Goal: Transaction & Acquisition: Purchase product/service

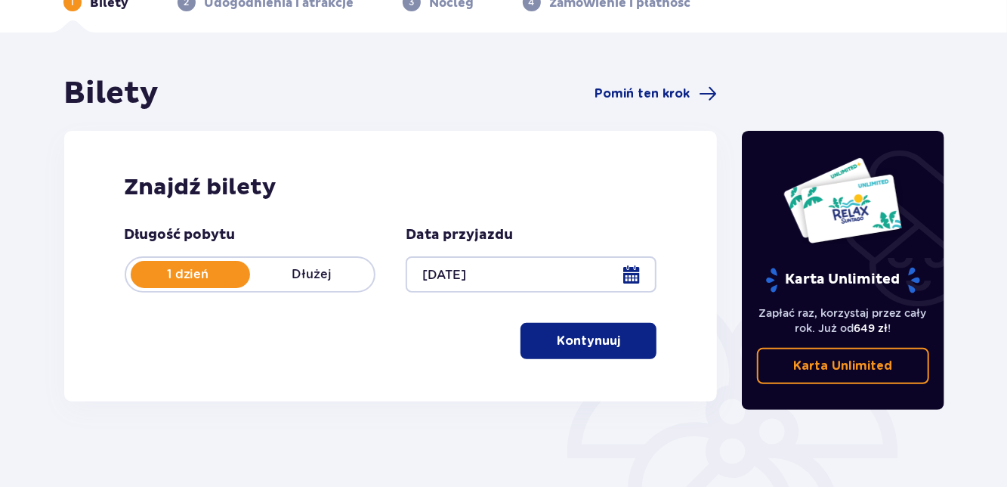
scroll to position [86, 0]
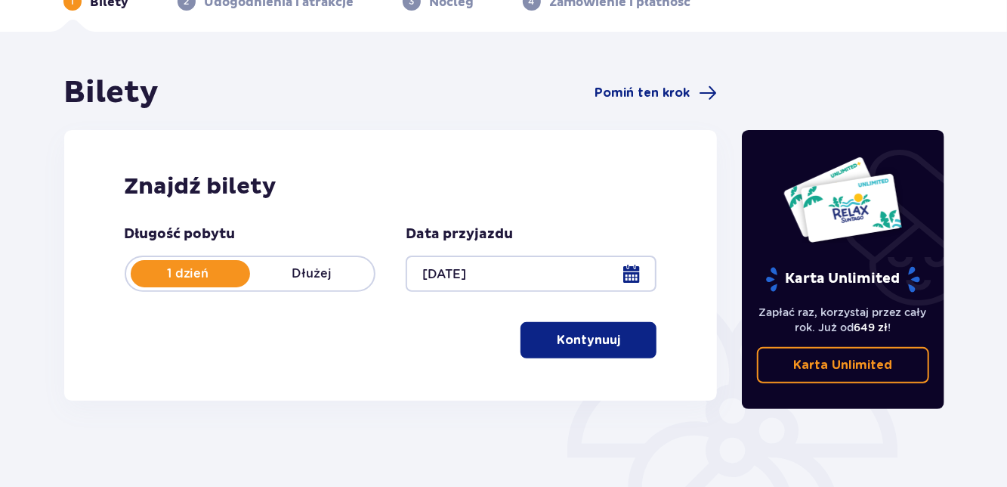
click at [599, 343] on p "Kontynuuj" at bounding box center [588, 340] width 63 height 17
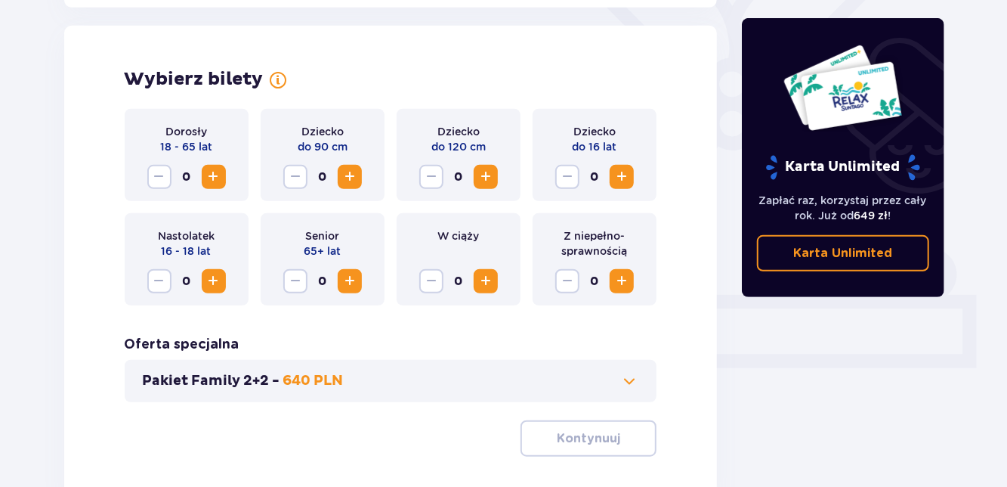
scroll to position [420, 0]
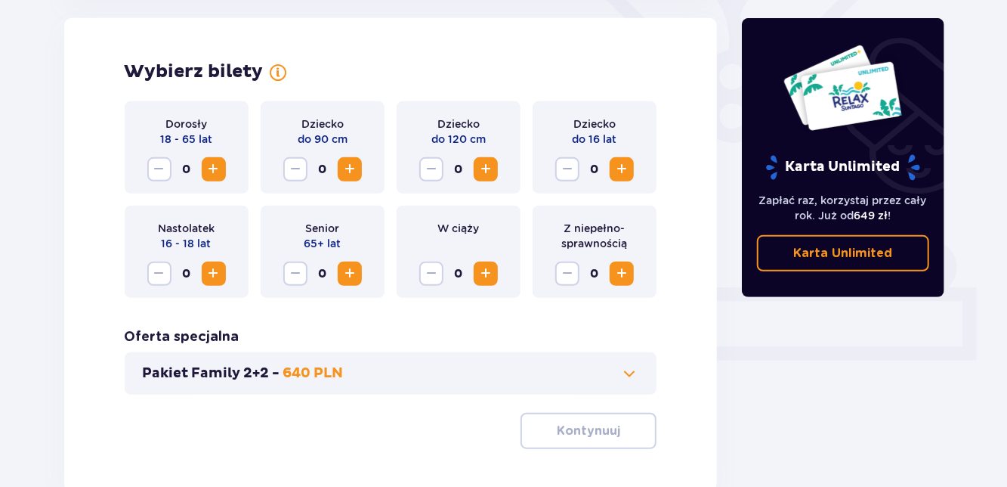
click at [220, 172] on span "Increase" at bounding box center [214, 169] width 18 height 18
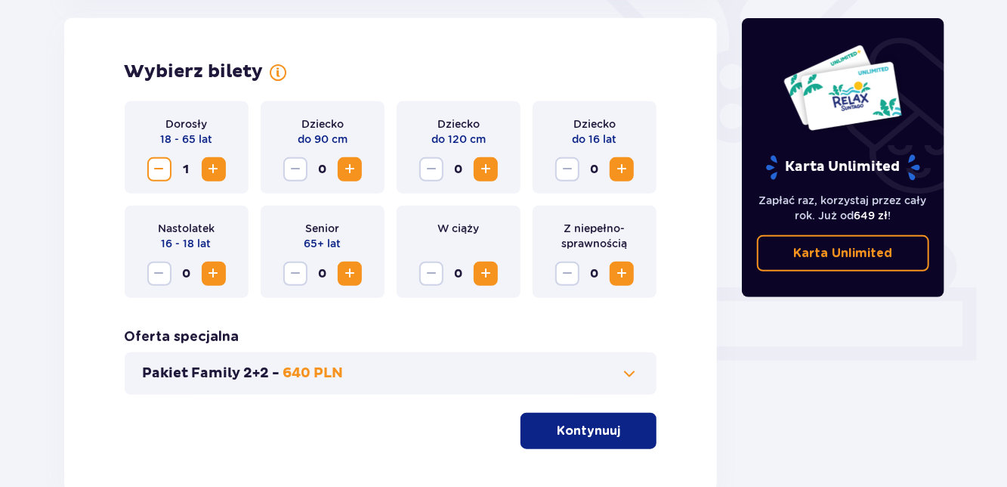
click at [221, 172] on span "Increase" at bounding box center [214, 169] width 18 height 18
click at [608, 425] on p "Kontynuuj" at bounding box center [588, 430] width 63 height 17
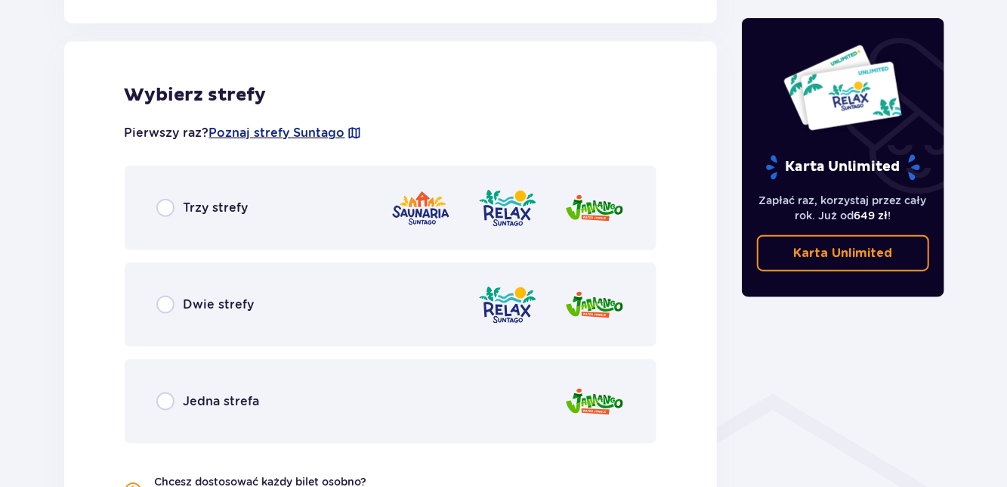
scroll to position [839, 0]
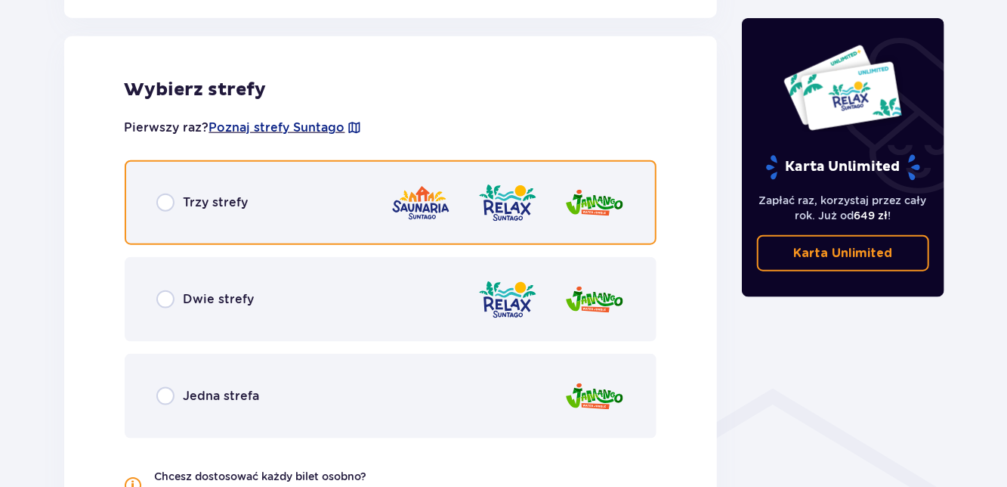
click at [163, 201] on input "radio" at bounding box center [165, 202] width 18 height 18
radio input "true"
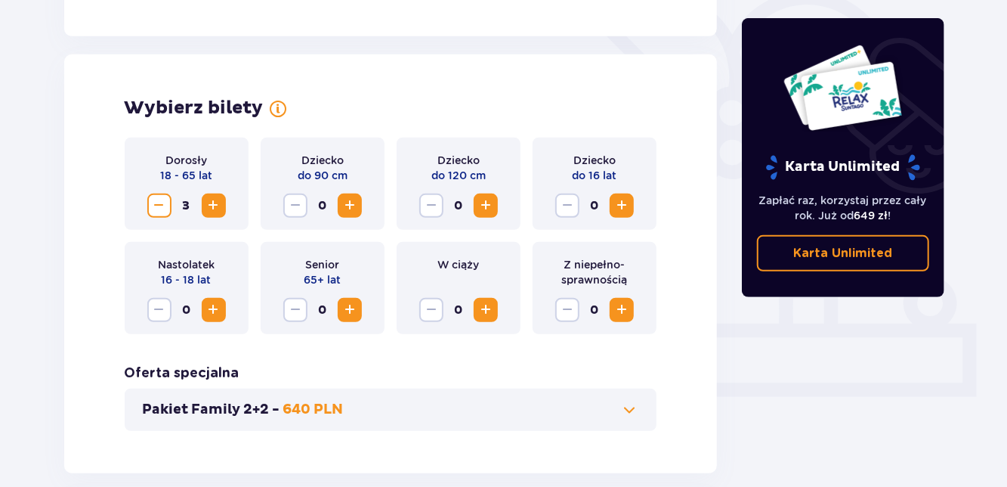
scroll to position [355, 0]
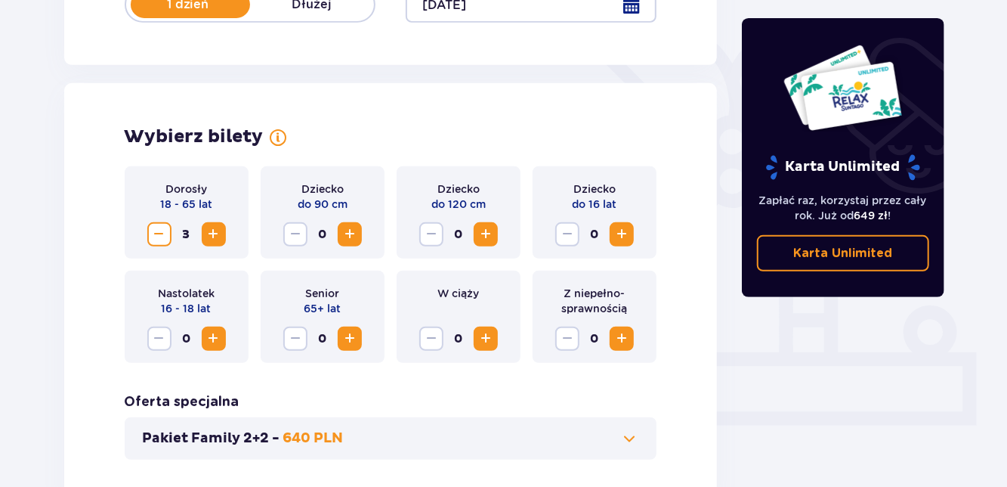
click at [207, 231] on span "Increase" at bounding box center [214, 234] width 18 height 18
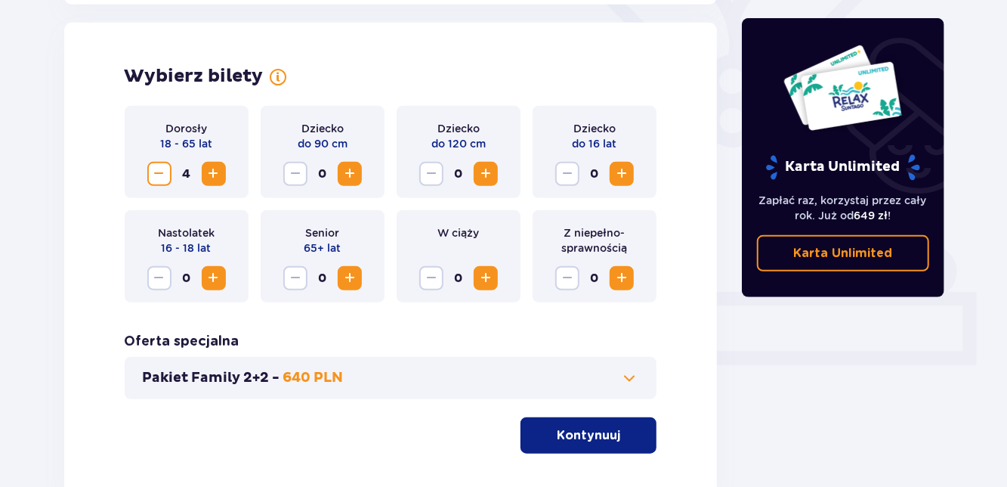
scroll to position [443, 0]
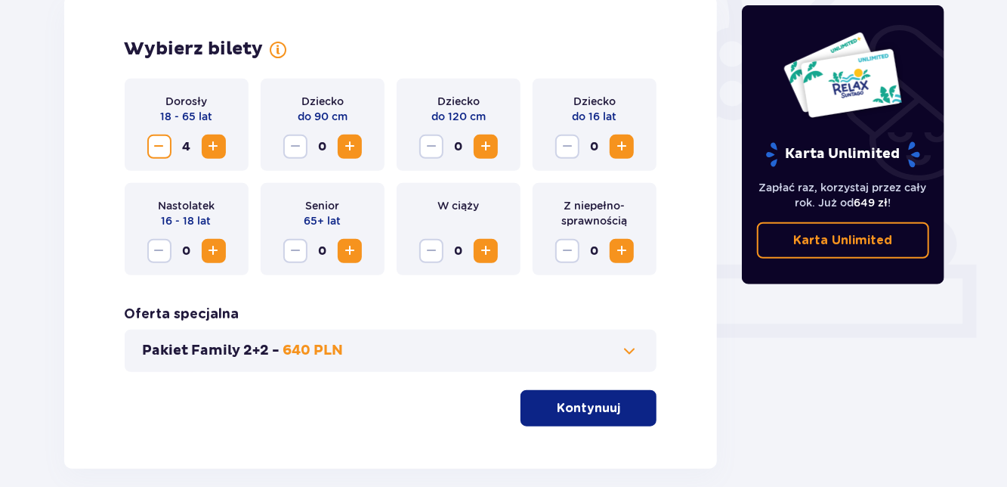
click at [608, 409] on p "Kontynuuj" at bounding box center [588, 408] width 63 height 17
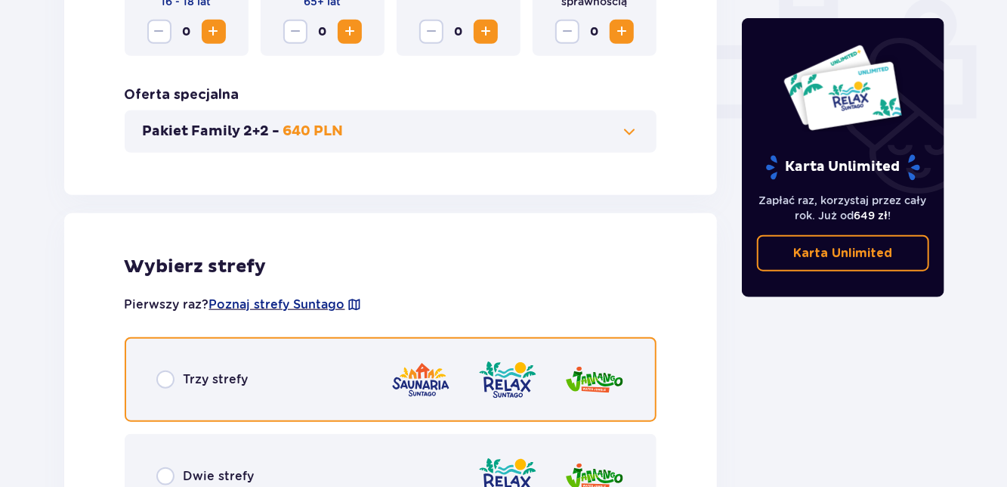
click at [168, 379] on input "radio" at bounding box center [165, 379] width 18 height 18
radio input "true"
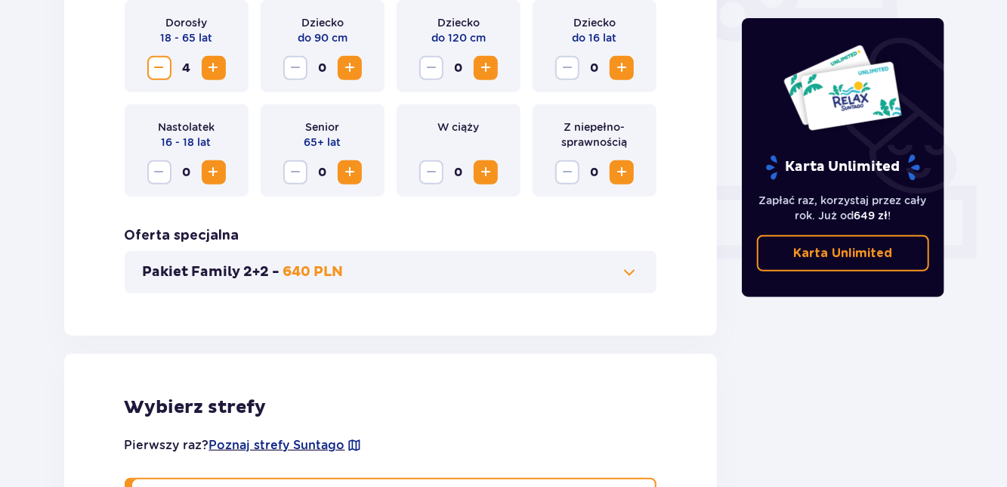
scroll to position [519, 0]
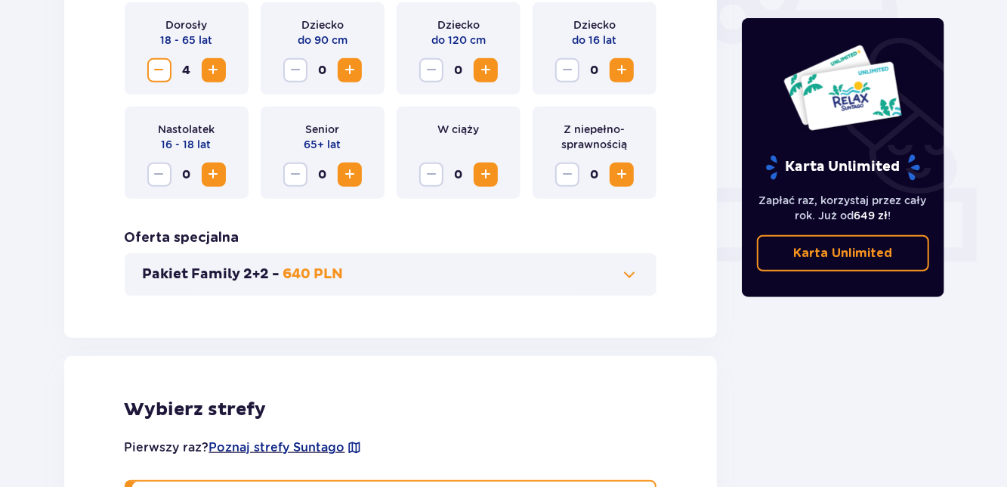
click at [176, 73] on span "4" at bounding box center [187, 70] width 24 height 24
click at [159, 61] on span "Decrease" at bounding box center [159, 70] width 18 height 18
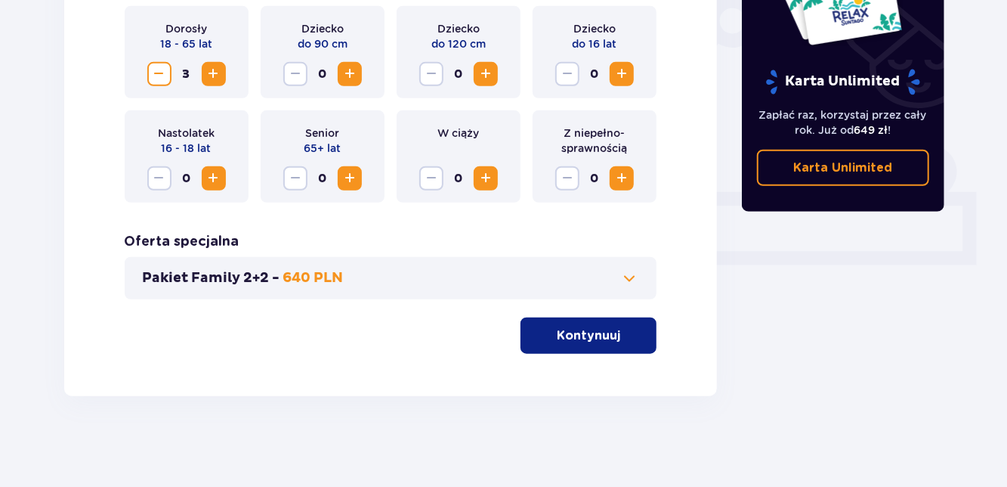
click at [630, 320] on button "Kontynuuj" at bounding box center [589, 335] width 136 height 36
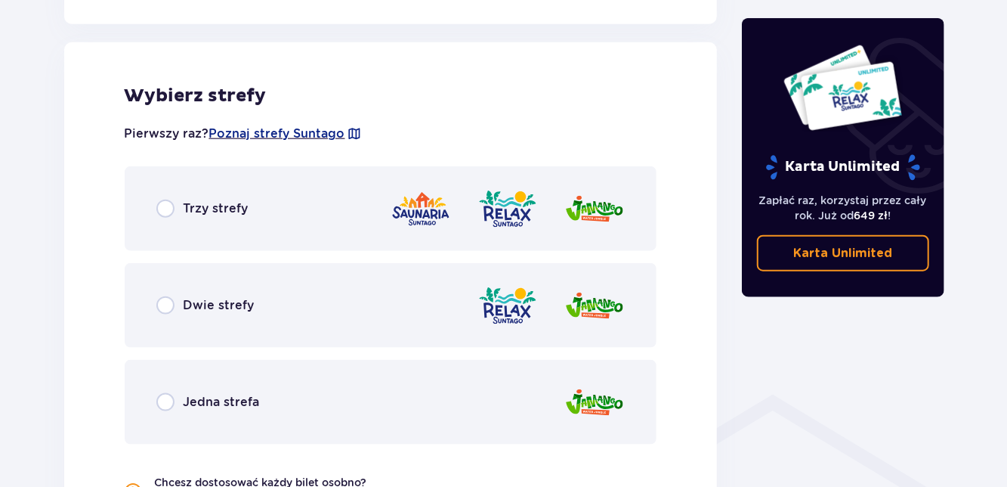
scroll to position [839, 0]
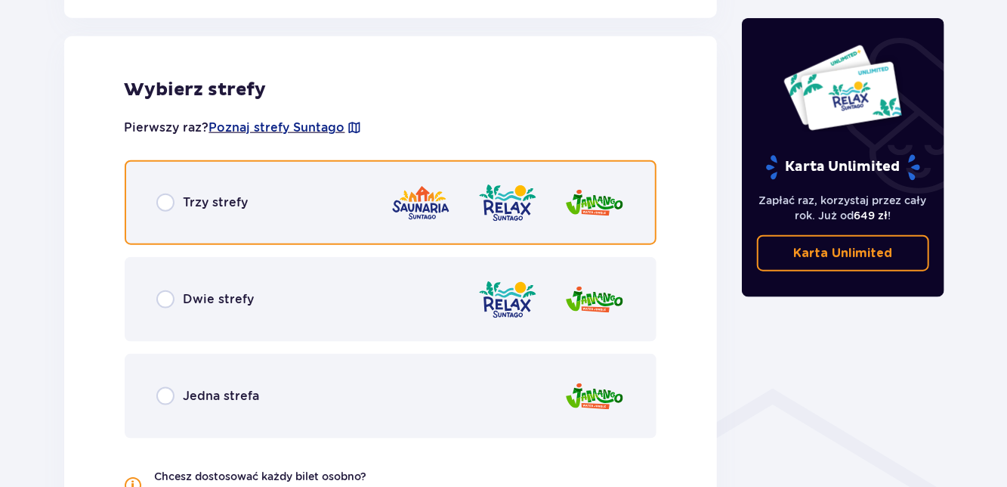
click at [159, 195] on input "radio" at bounding box center [165, 202] width 18 height 18
radio input "true"
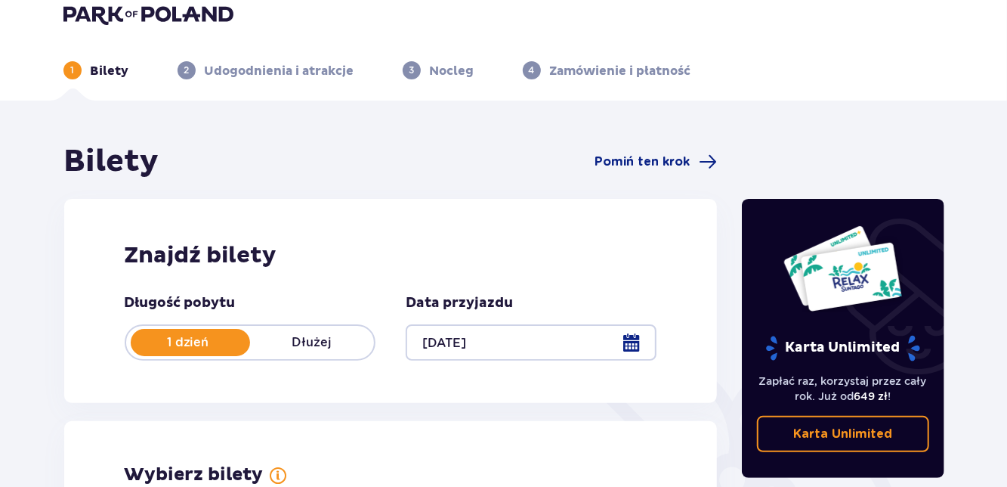
scroll to position [0, 0]
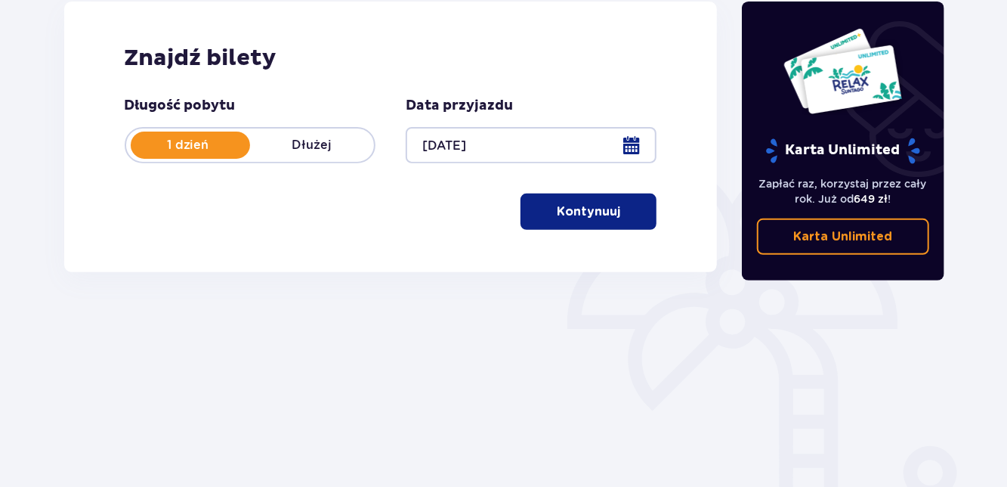
scroll to position [283, 0]
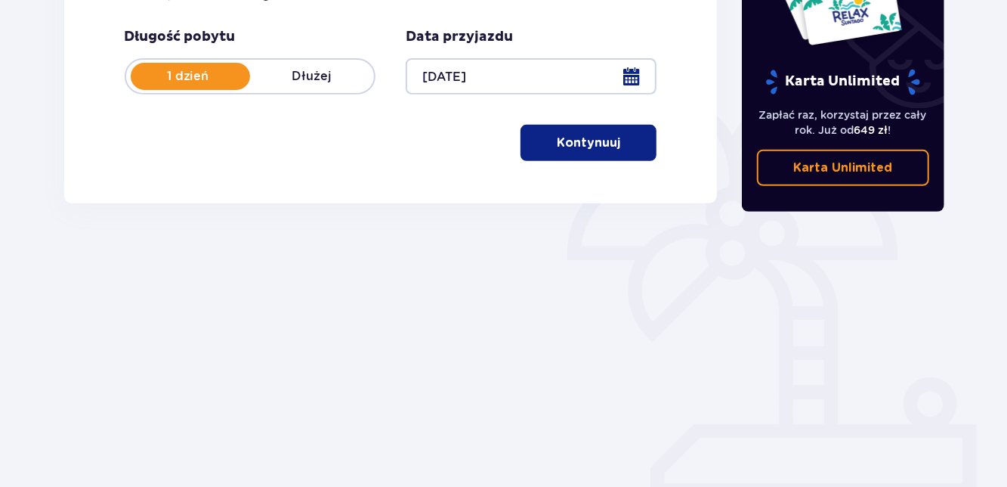
click at [0, 113] on div "Bilety Pomiń ten krok Znajdź bilety Długość pobytu 1 dzień Dłużej Data przyjazd…" at bounding box center [503, 160] width 1007 height 652
click at [0, 431] on div "Bilety Pomiń ten krok Znajdź bilety Długość pobytu 1 dzień Dłużej Data przyjazd…" at bounding box center [503, 160] width 1007 height 652
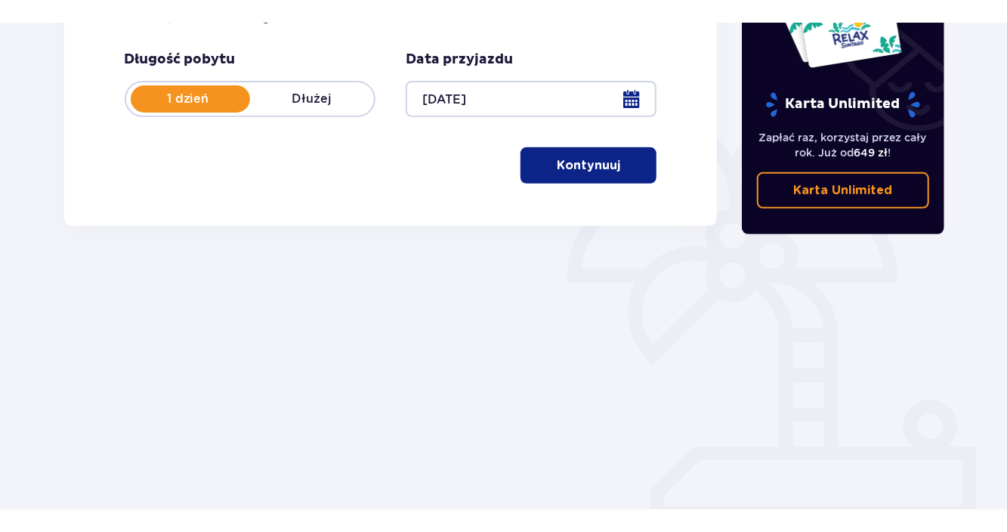
scroll to position [238, 0]
